Goal: Information Seeking & Learning: Learn about a topic

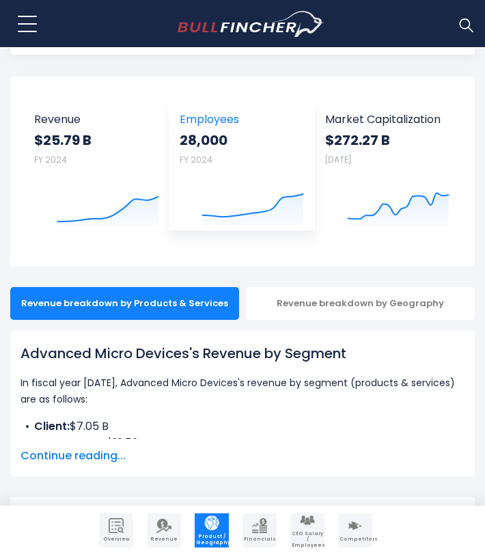
scroll to position [82, 0]
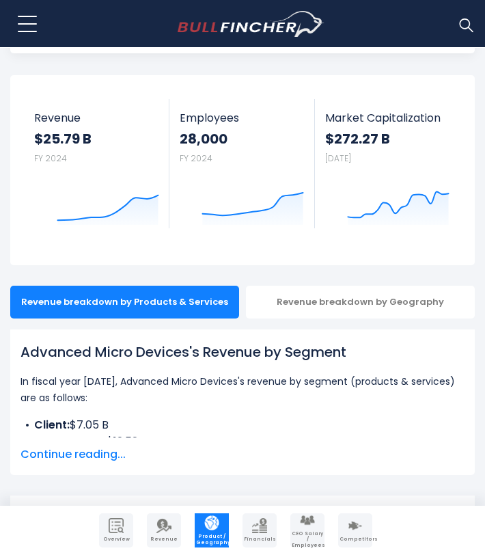
click at [255, 376] on p "In fiscal year [DATE], Advanced Micro Devices's revenue by segment (products & …" at bounding box center [242, 389] width 444 height 33
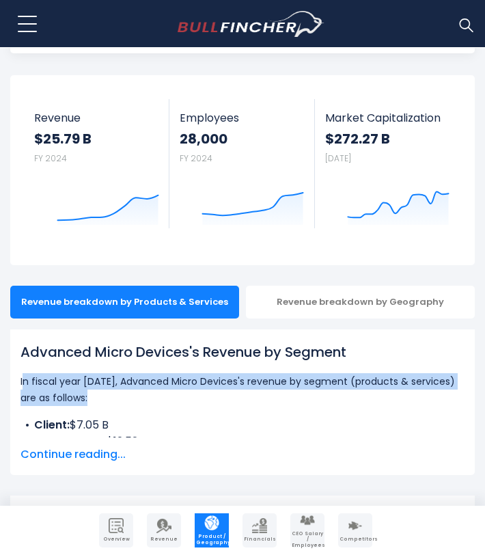
click at [255, 376] on p "In fiscal year [DATE], Advanced Micro Devices's revenue by segment (products & …" at bounding box center [242, 389] width 444 height 33
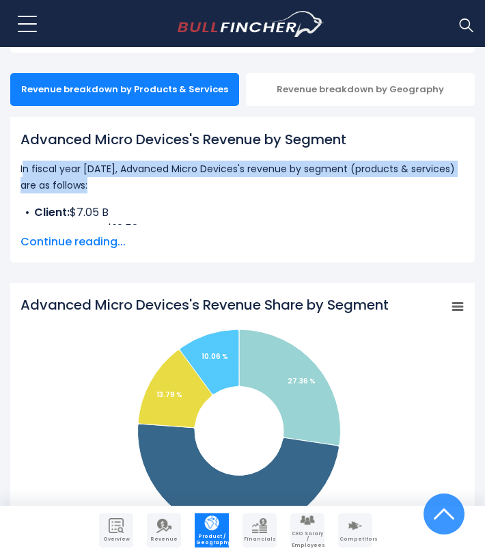
scroll to position [344, 0]
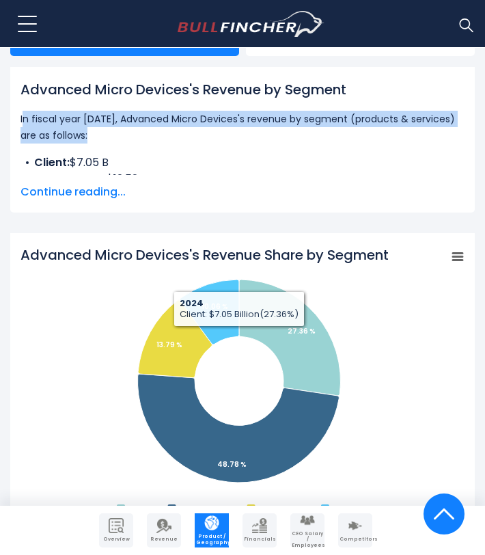
click at [229, 148] on div "Advanced Micro Devices's Revenue by Segment In fiscal year [DATE], Advanced Mic…" at bounding box center [242, 127] width 444 height 96
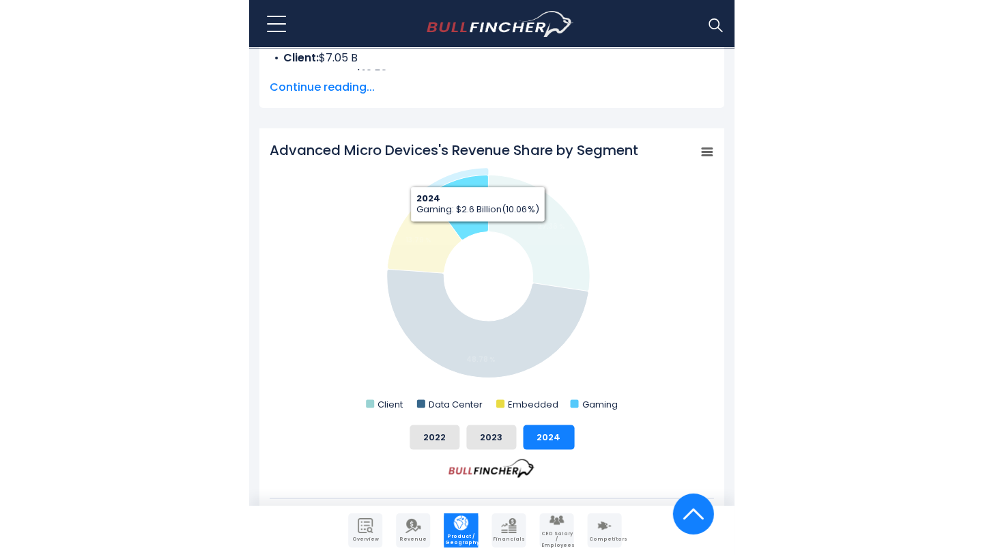
scroll to position [449, 0]
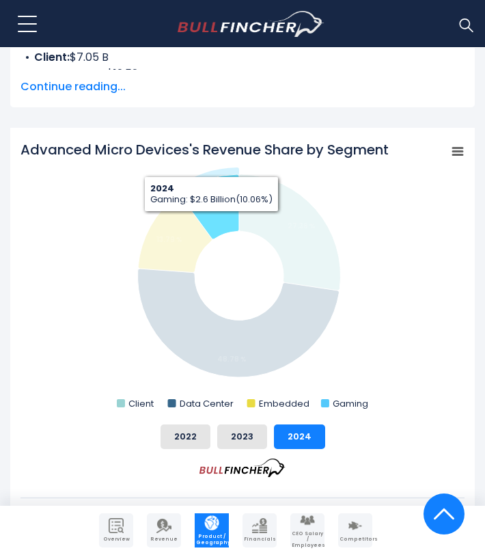
click at [212, 222] on icon "Advanced Micro Devices's Revenue Share by Segment" at bounding box center [209, 206] width 59 height 65
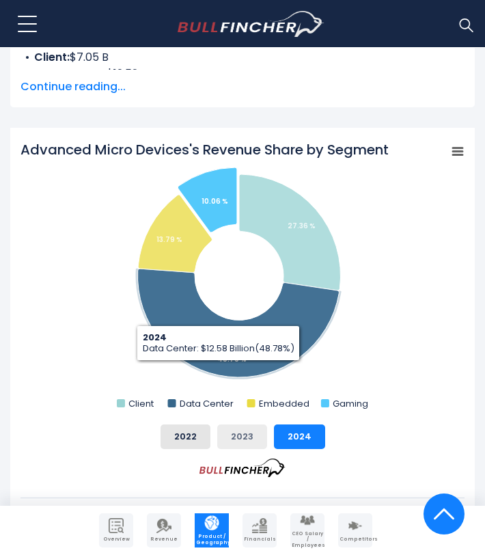
click at [239, 445] on button "2023" at bounding box center [242, 436] width 50 height 25
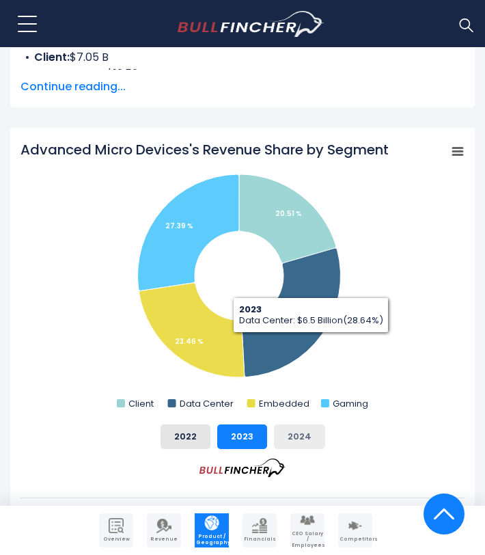
click at [291, 433] on button "2024" at bounding box center [299, 436] width 51 height 25
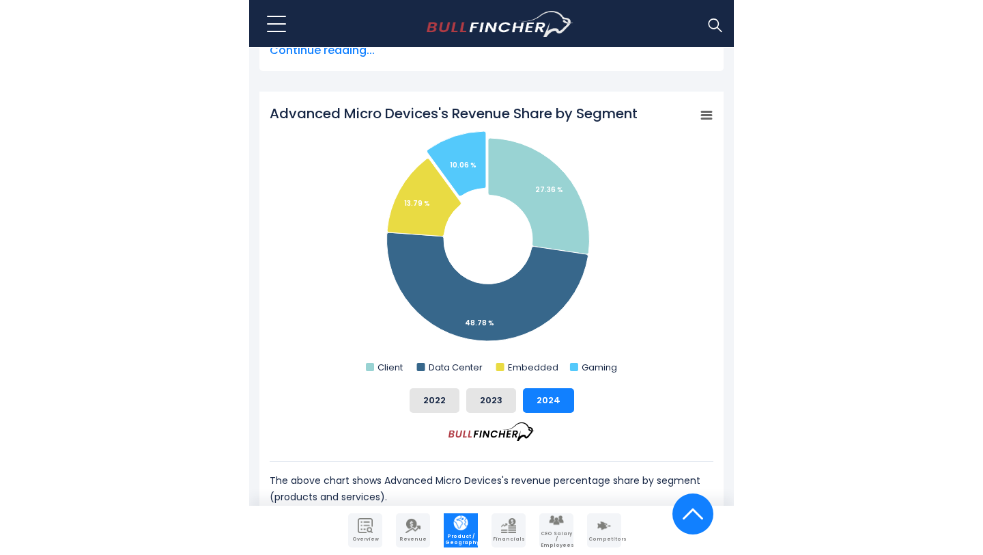
scroll to position [486, 0]
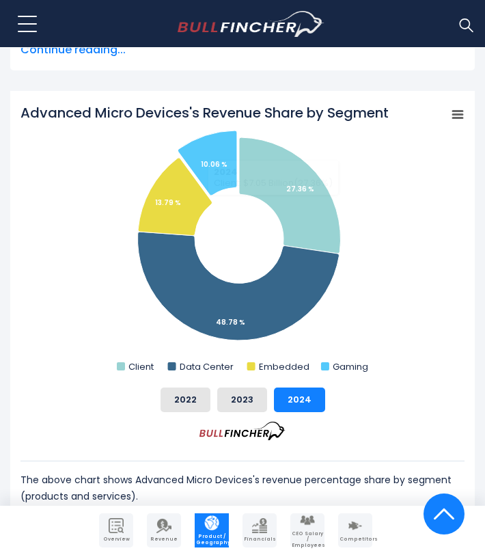
click at [242, 256] on rect "Advanced Micro Devices's Revenue Share by Segment" at bounding box center [242, 239] width 444 height 273
click at [41, 114] on tspan "Advanced Micro Devices's Revenue Share by Segment" at bounding box center [204, 112] width 368 height 19
click at [31, 113] on tspan "Advanced Micro Devices's Revenue Share by Segment" at bounding box center [204, 112] width 368 height 19
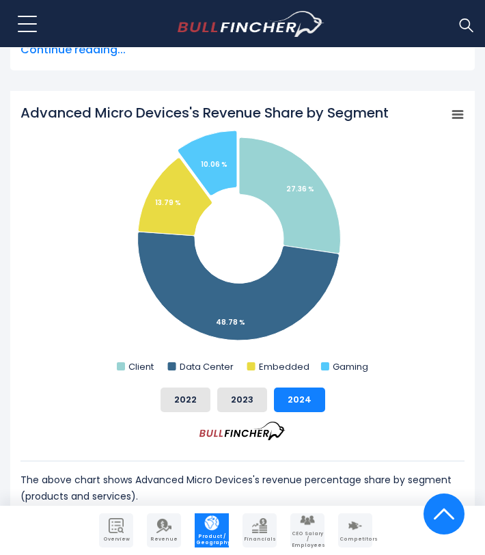
drag, startPoint x: 16, startPoint y: 111, endPoint x: 352, endPoint y: 87, distance: 336.2
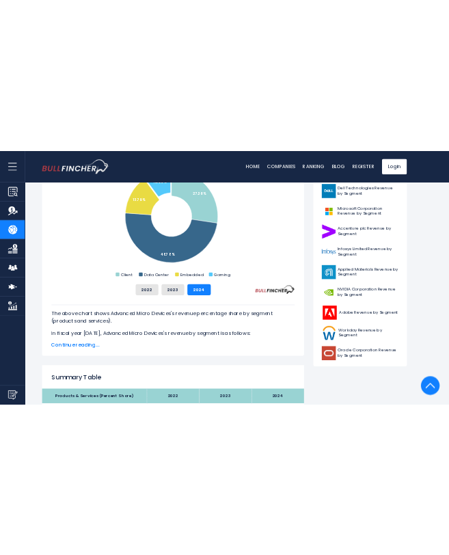
scroll to position [449, 0]
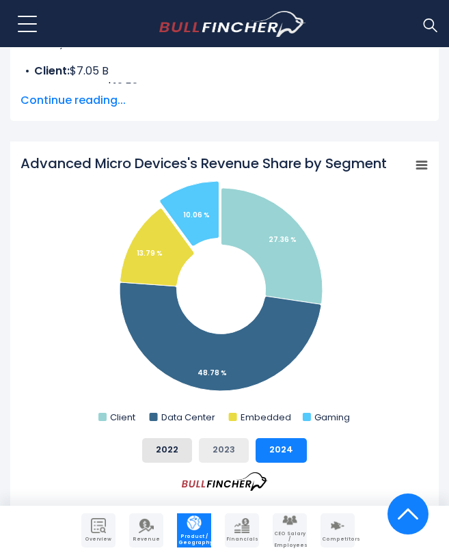
click at [237, 453] on button "2023" at bounding box center [224, 450] width 50 height 25
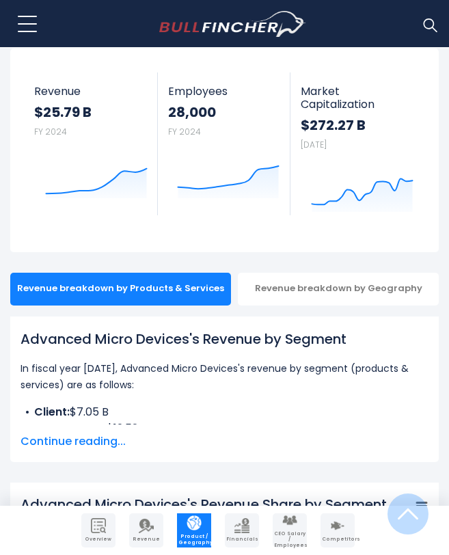
scroll to position [0, 0]
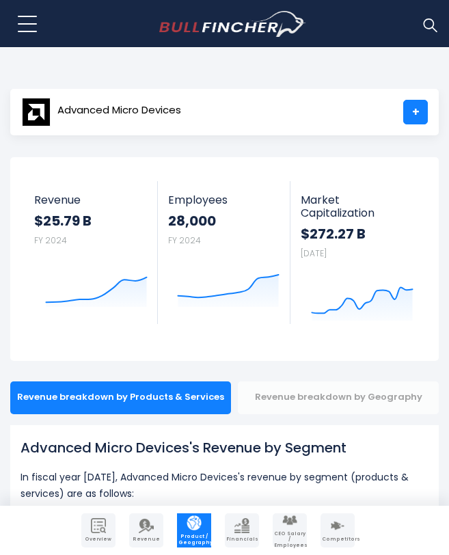
click at [270, 392] on div "Revenue breakdown by Geography" at bounding box center [338, 397] width 201 height 33
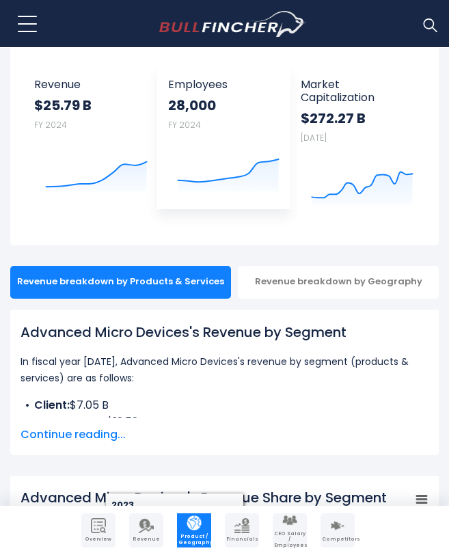
scroll to position [180, 0]
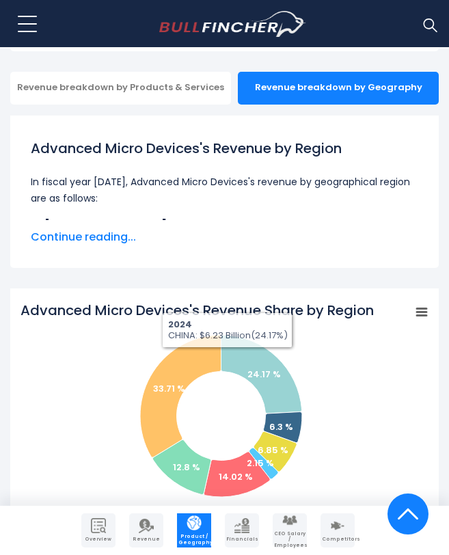
scroll to position [292, 0]
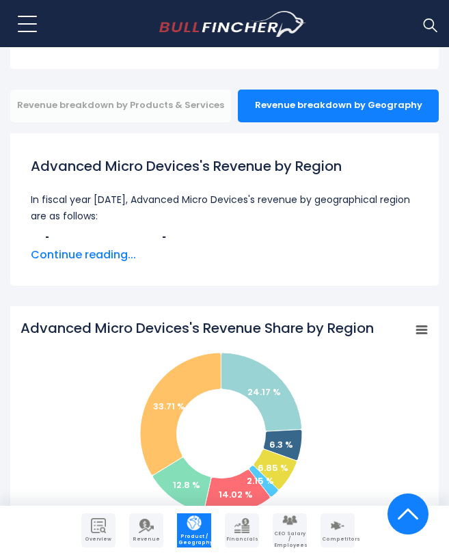
click at [171, 117] on div "Revenue breakdown by Products & Services" at bounding box center [120, 105] width 221 height 33
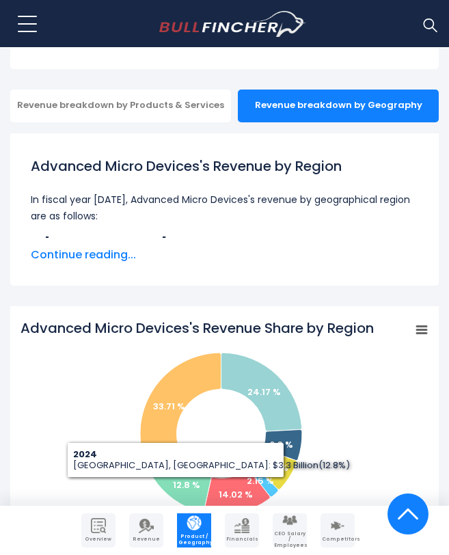
click at [140, 531] on img "Company Revenue" at bounding box center [146, 525] width 15 height 15
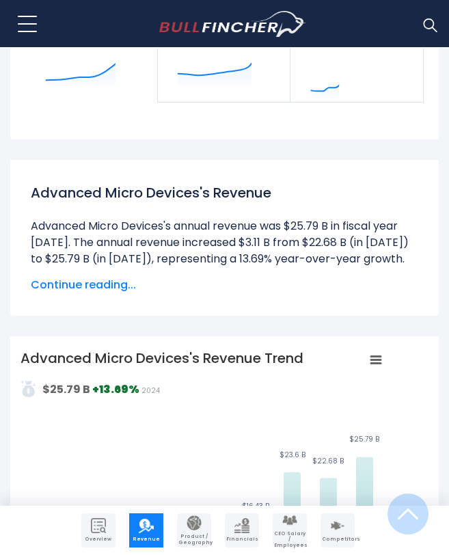
scroll to position [247, 0]
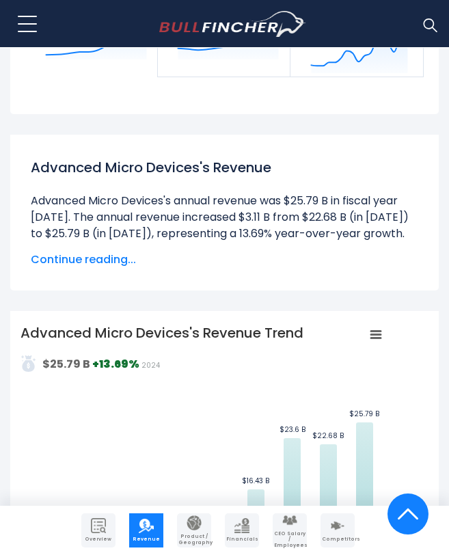
click at [214, 229] on li "Advanced Micro Devices's annual revenue was $25.79 B in fiscal year 2024. The a…" at bounding box center [224, 217] width 387 height 49
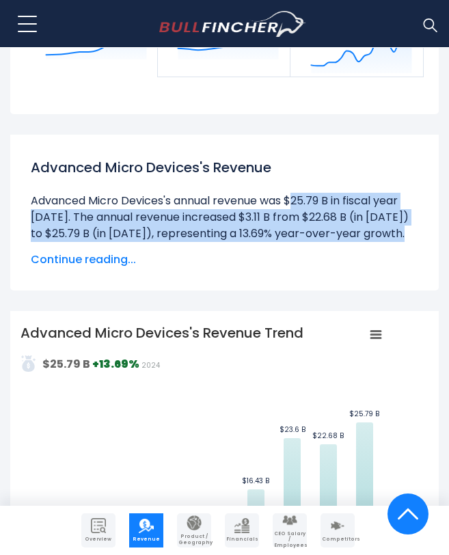
click at [214, 229] on li "Advanced Micro Devices's annual revenue was $25.79 B in fiscal year 2024. The a…" at bounding box center [224, 217] width 387 height 49
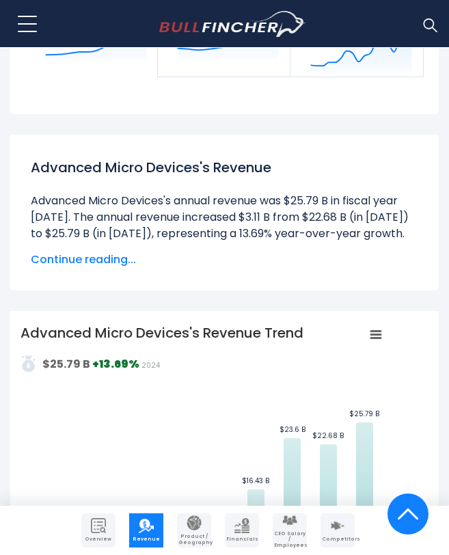
click at [214, 229] on li "Advanced Micro Devices's annual revenue was $25.79 B in fiscal year 2024. The a…" at bounding box center [224, 217] width 387 height 49
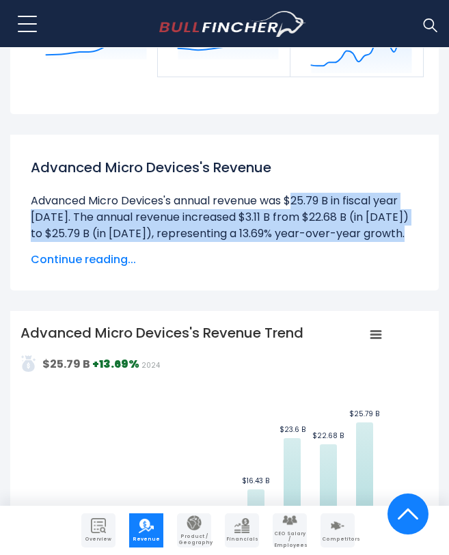
click at [214, 229] on li "Advanced Micro Devices's annual revenue was $25.79 B in fiscal year 2024. The a…" at bounding box center [224, 217] width 387 height 49
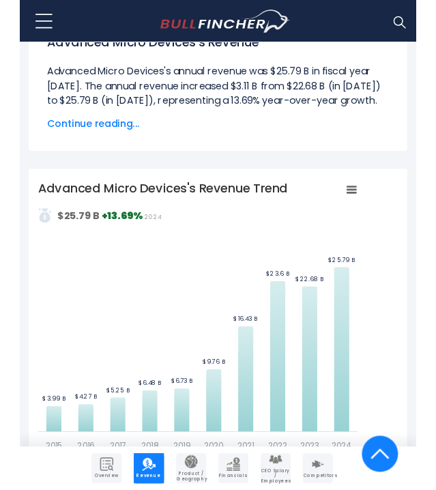
scroll to position [467, 0]
